Goal: Use online tool/utility: Utilize a website feature to perform a specific function

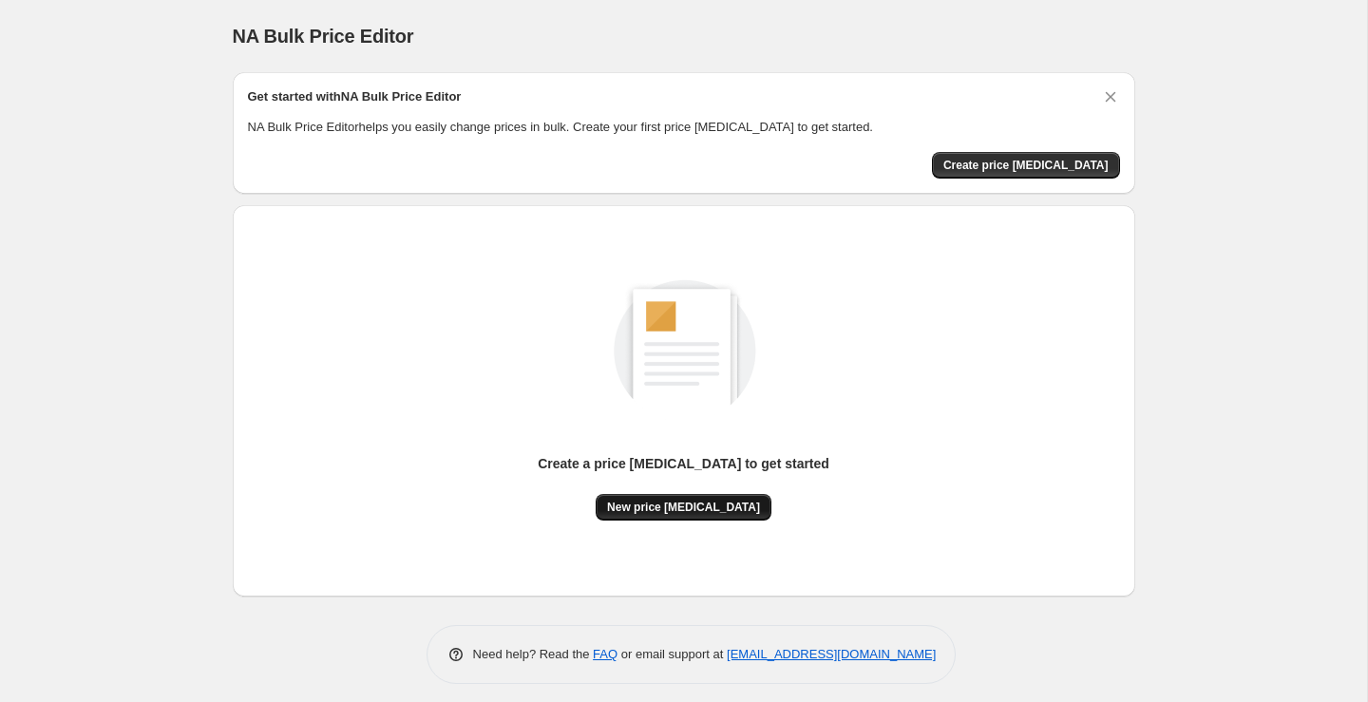
click at [696, 519] on button "New price change job" at bounding box center [683, 507] width 176 height 27
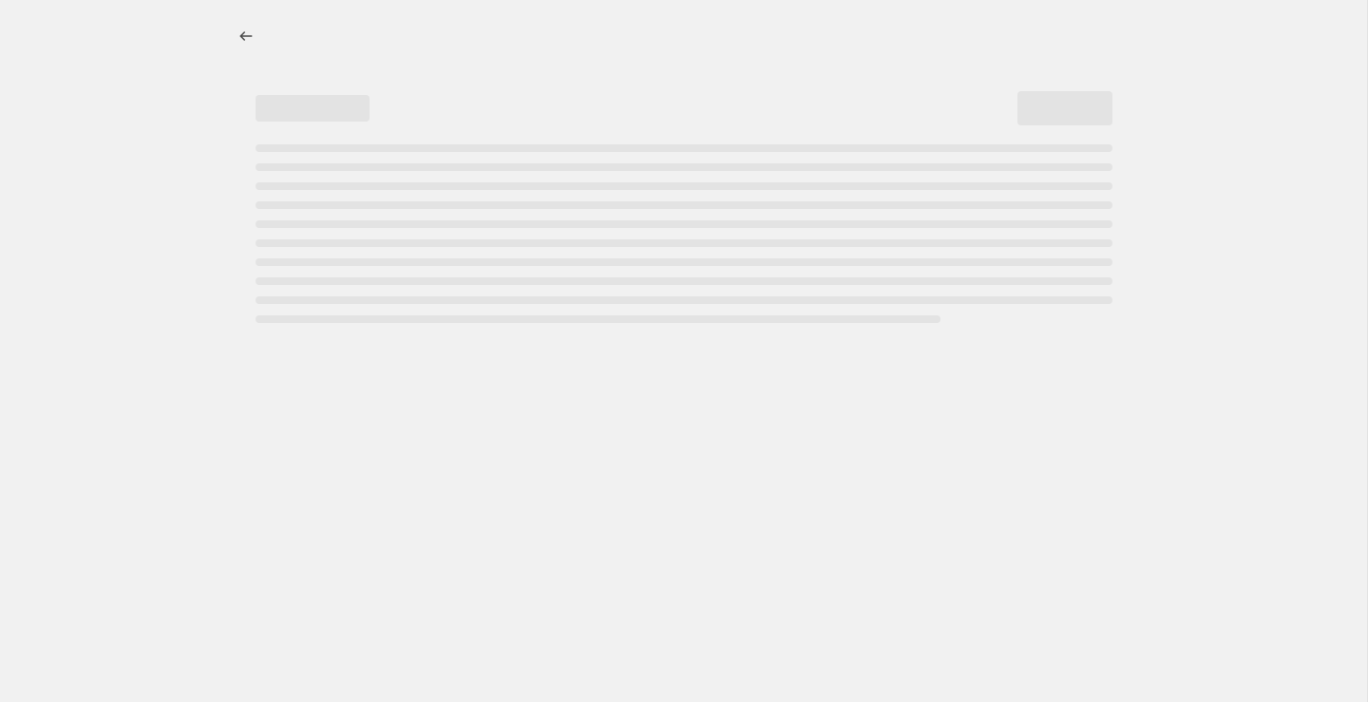
select select "percentage"
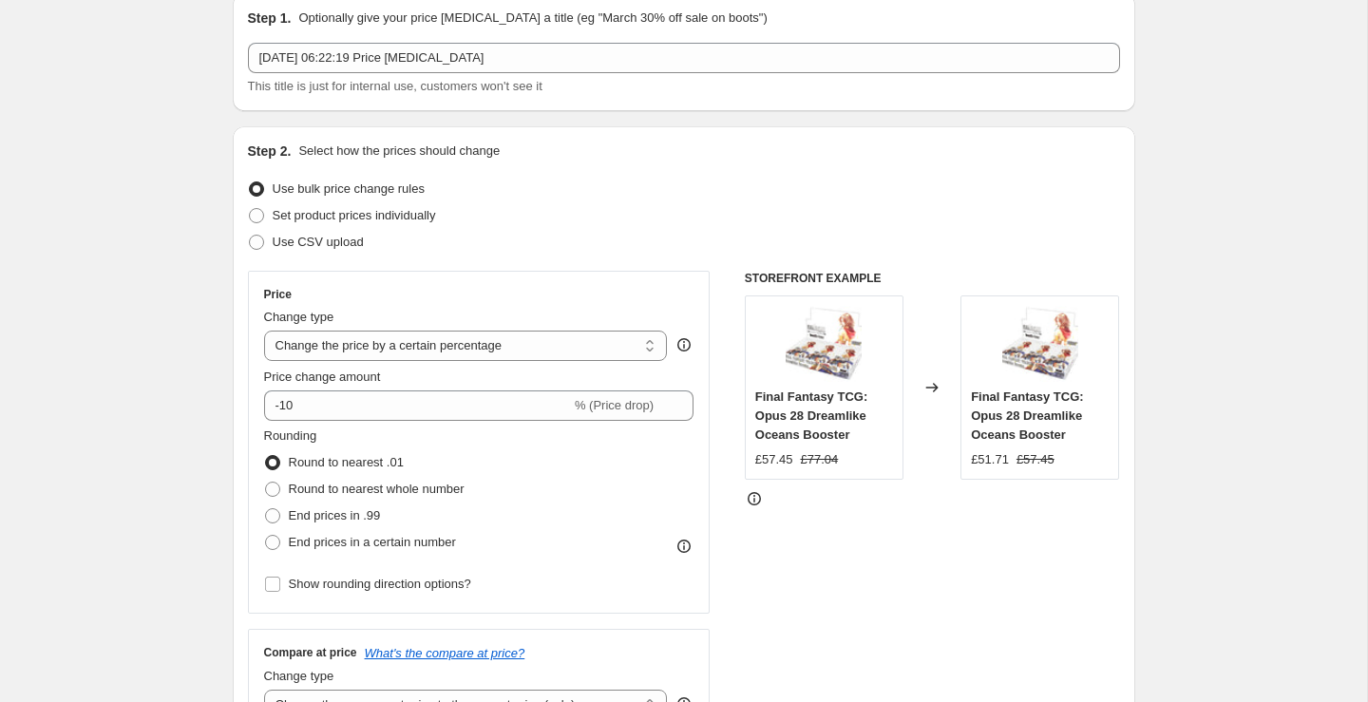
scroll to position [85, 0]
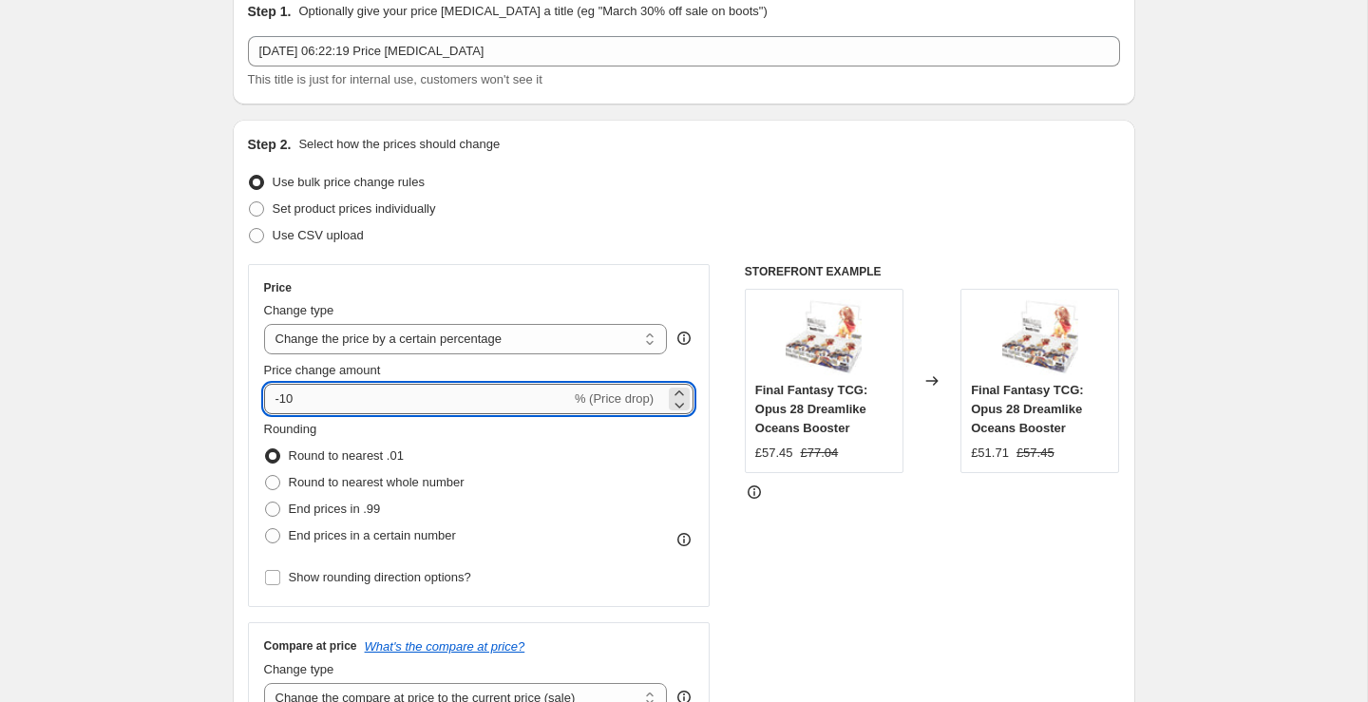
click at [509, 403] on input "-10" at bounding box center [417, 399] width 307 height 30
type input "-1"
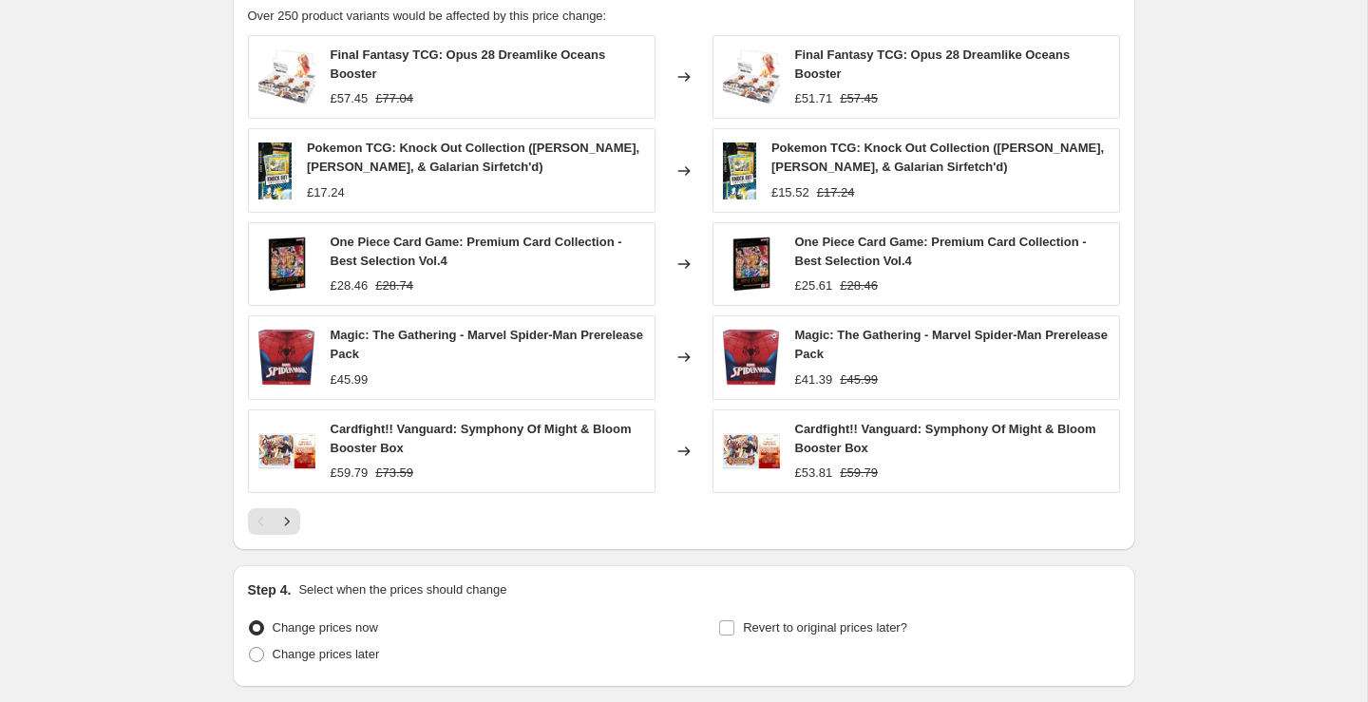
scroll to position [1227, 0]
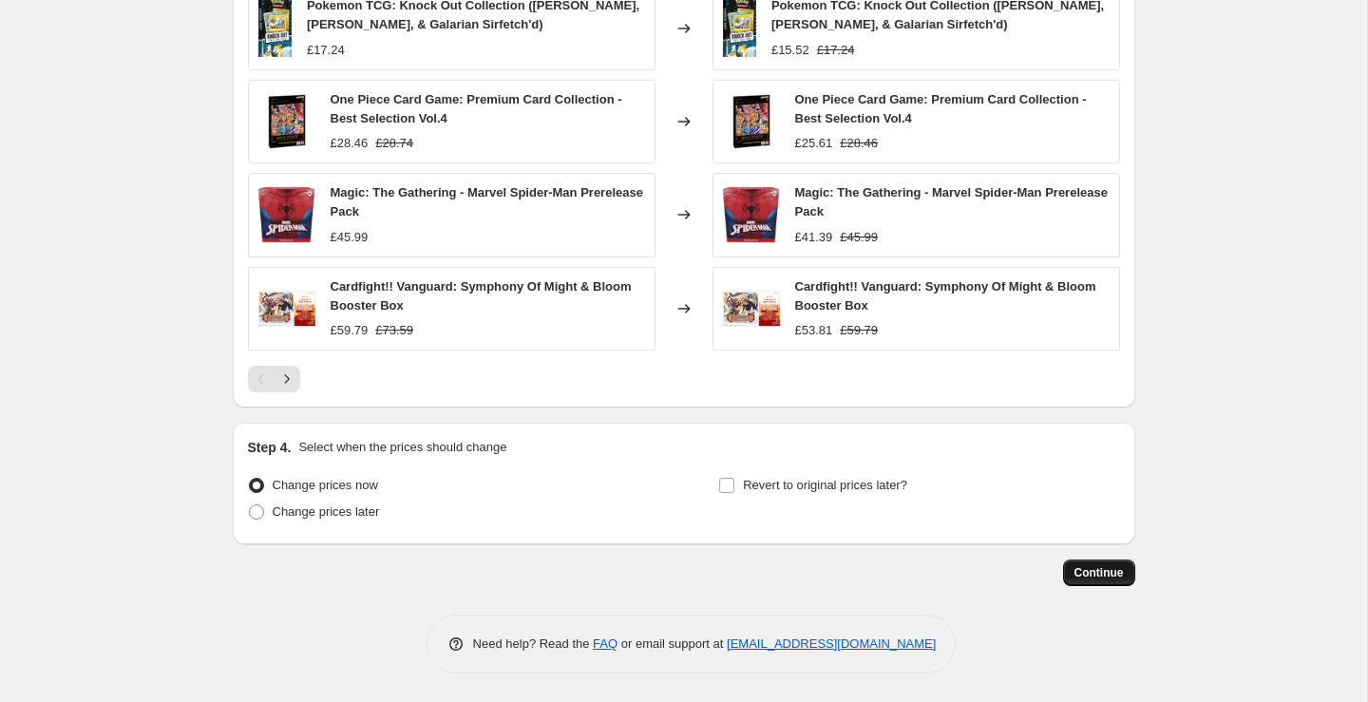
type input "-40"
click at [1081, 568] on span "Continue" at bounding box center [1098, 572] width 49 height 15
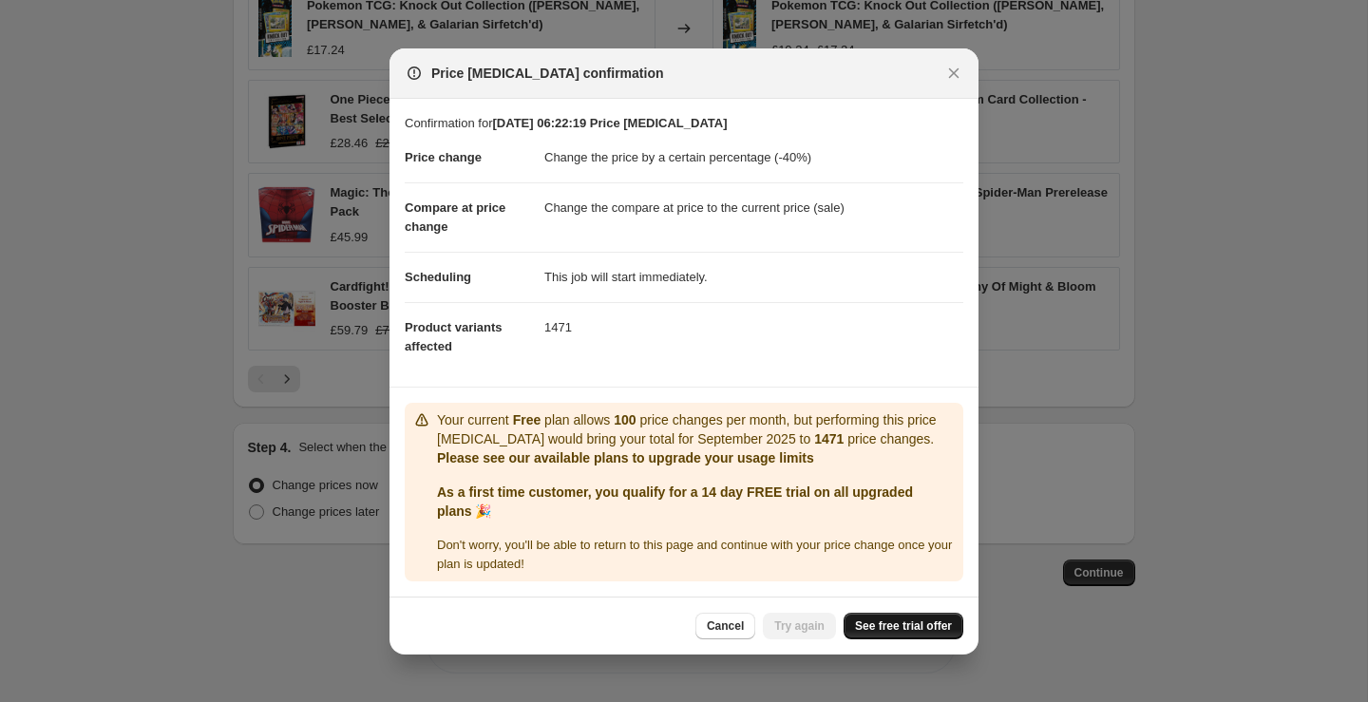
click at [873, 624] on span "See free trial offer" at bounding box center [903, 625] width 97 height 15
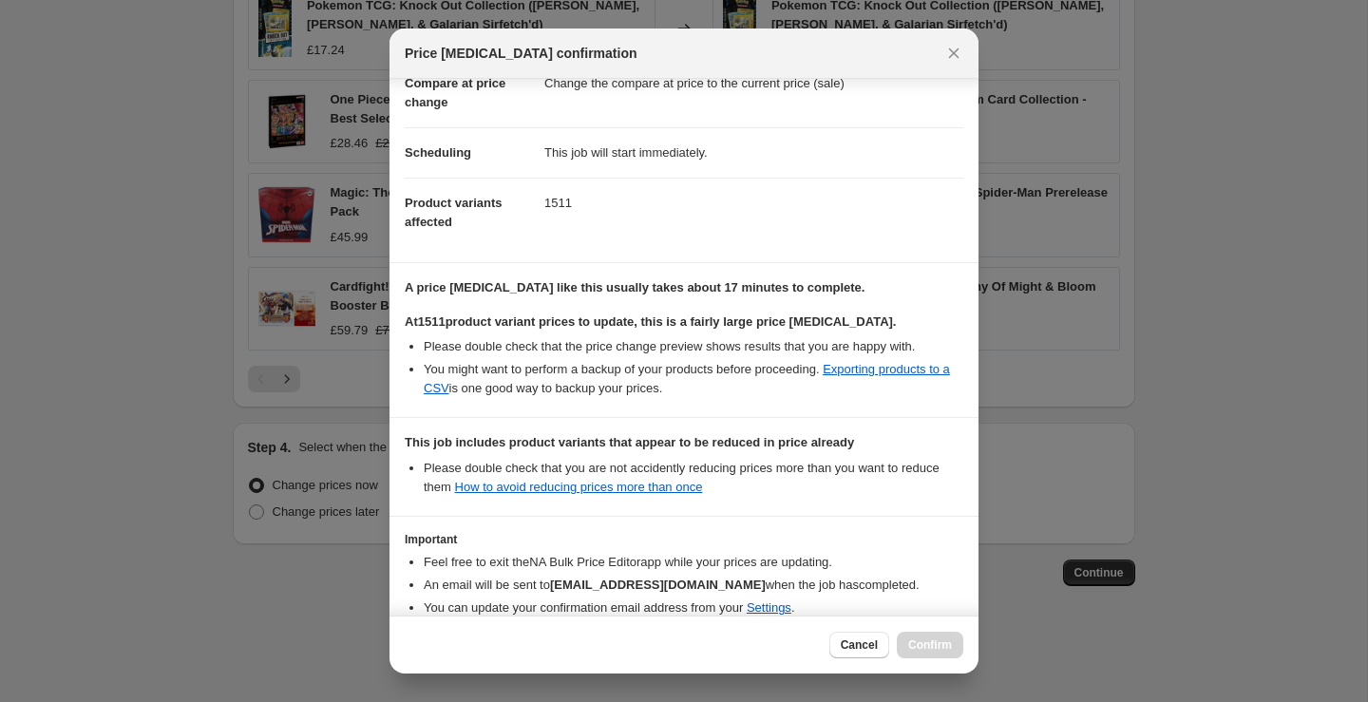
scroll to position [202, 0]
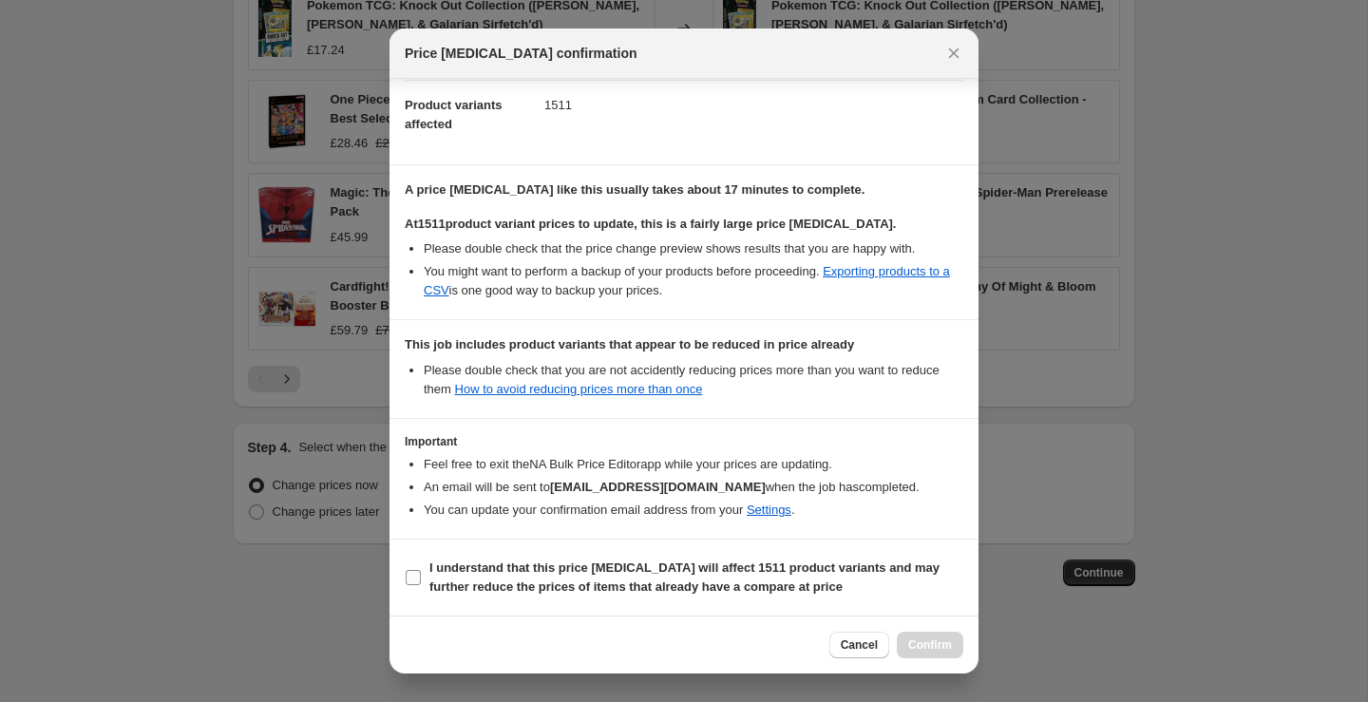
click at [594, 572] on b "I understand that this price change job will affect 1511 product variants and m…" at bounding box center [684, 576] width 510 height 33
click at [421, 572] on input "I understand that this price change job will affect 1511 product variants and m…" at bounding box center [413, 577] width 15 height 15
checkbox input "true"
click at [939, 648] on span "Confirm" at bounding box center [930, 644] width 44 height 15
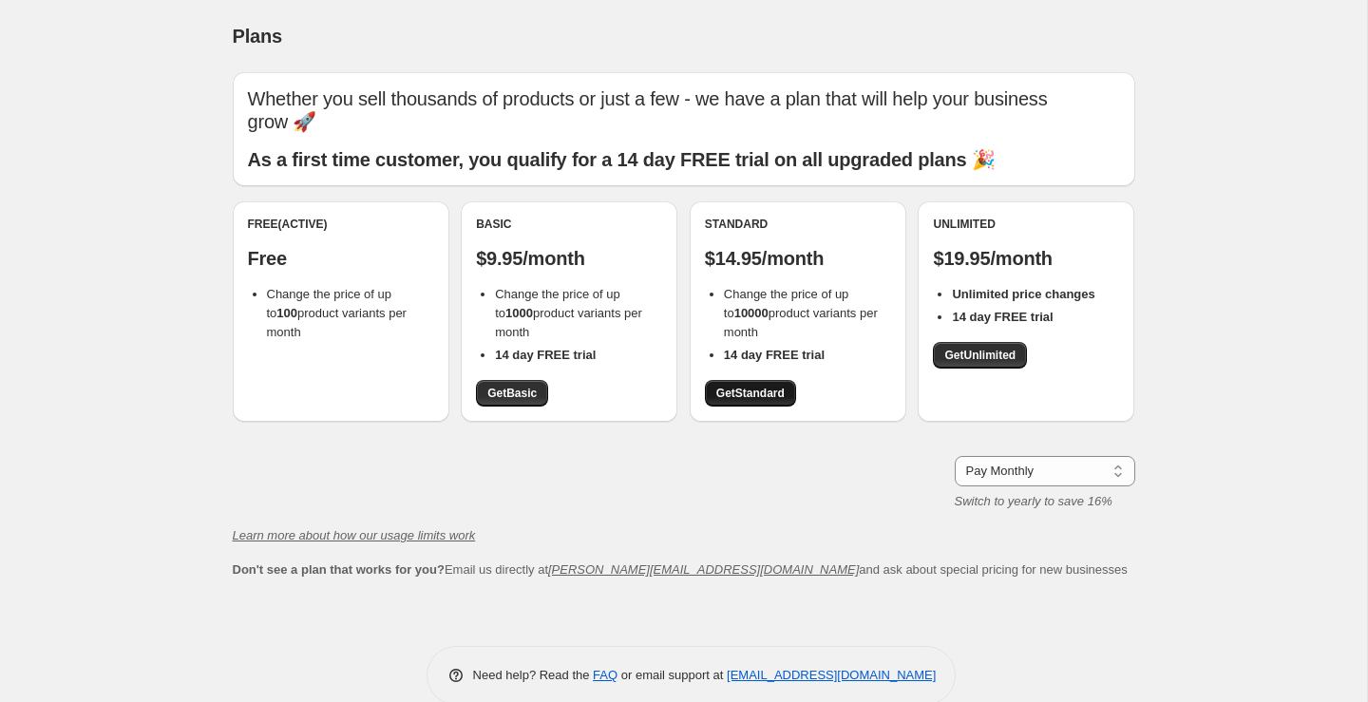
click at [770, 386] on span "Get Standard" at bounding box center [750, 393] width 68 height 15
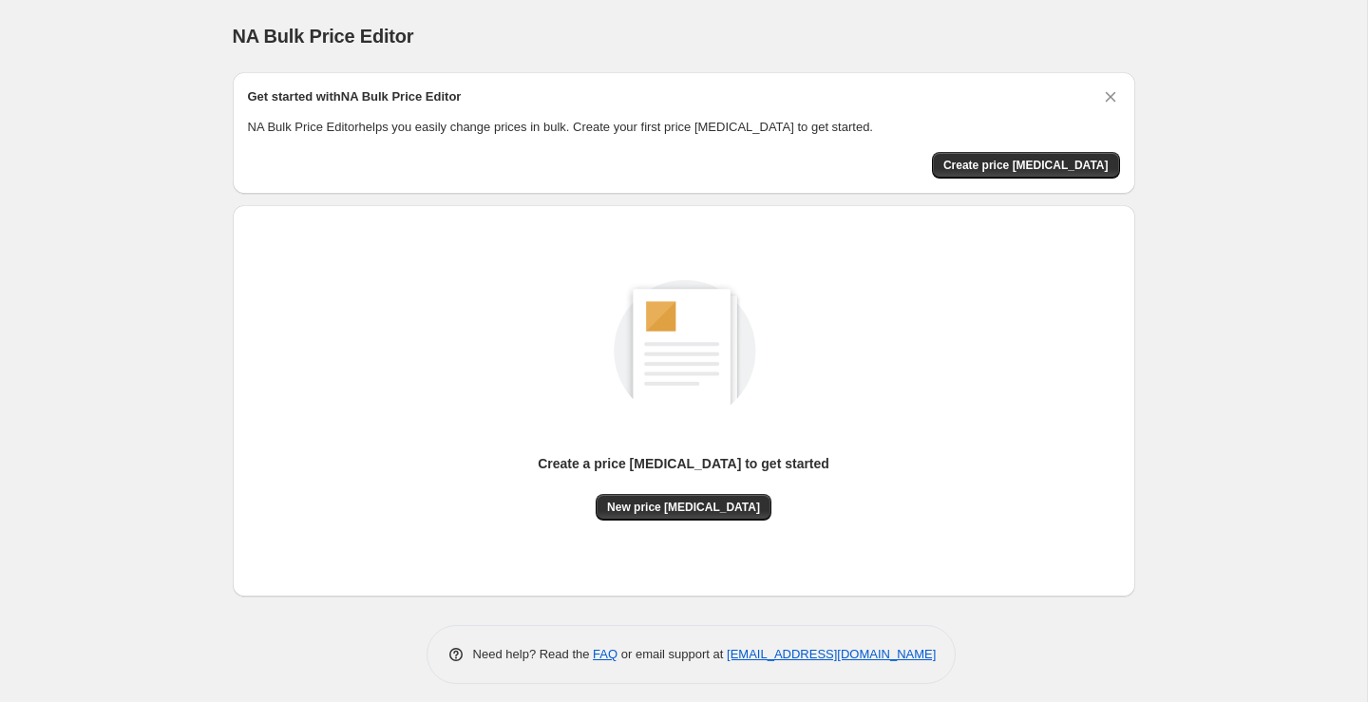
scroll to position [9, 0]
